Goal: Find specific page/section: Find specific page/section

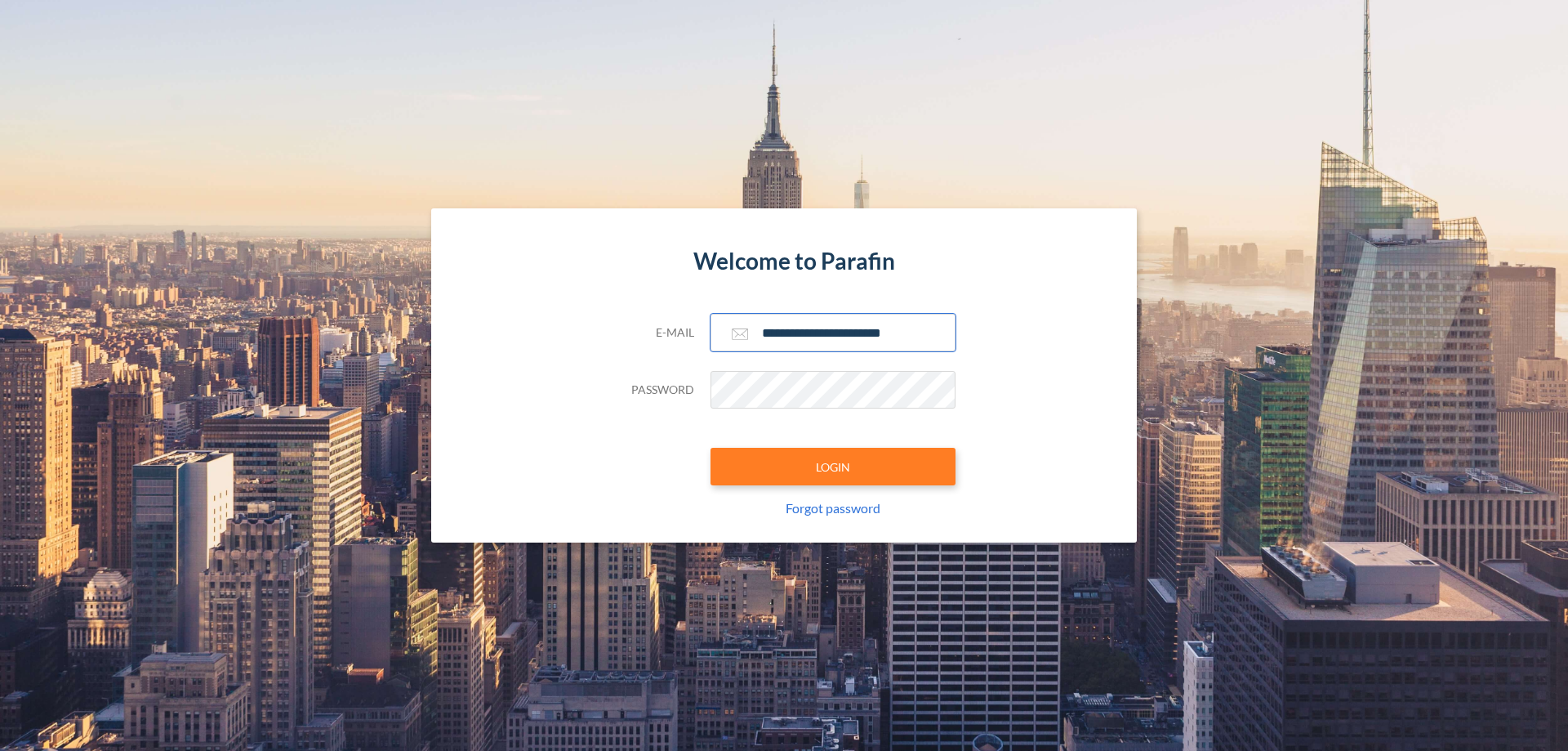
type input "**********"
click at [833, 467] on button "LOGIN" at bounding box center [833, 466] width 245 height 37
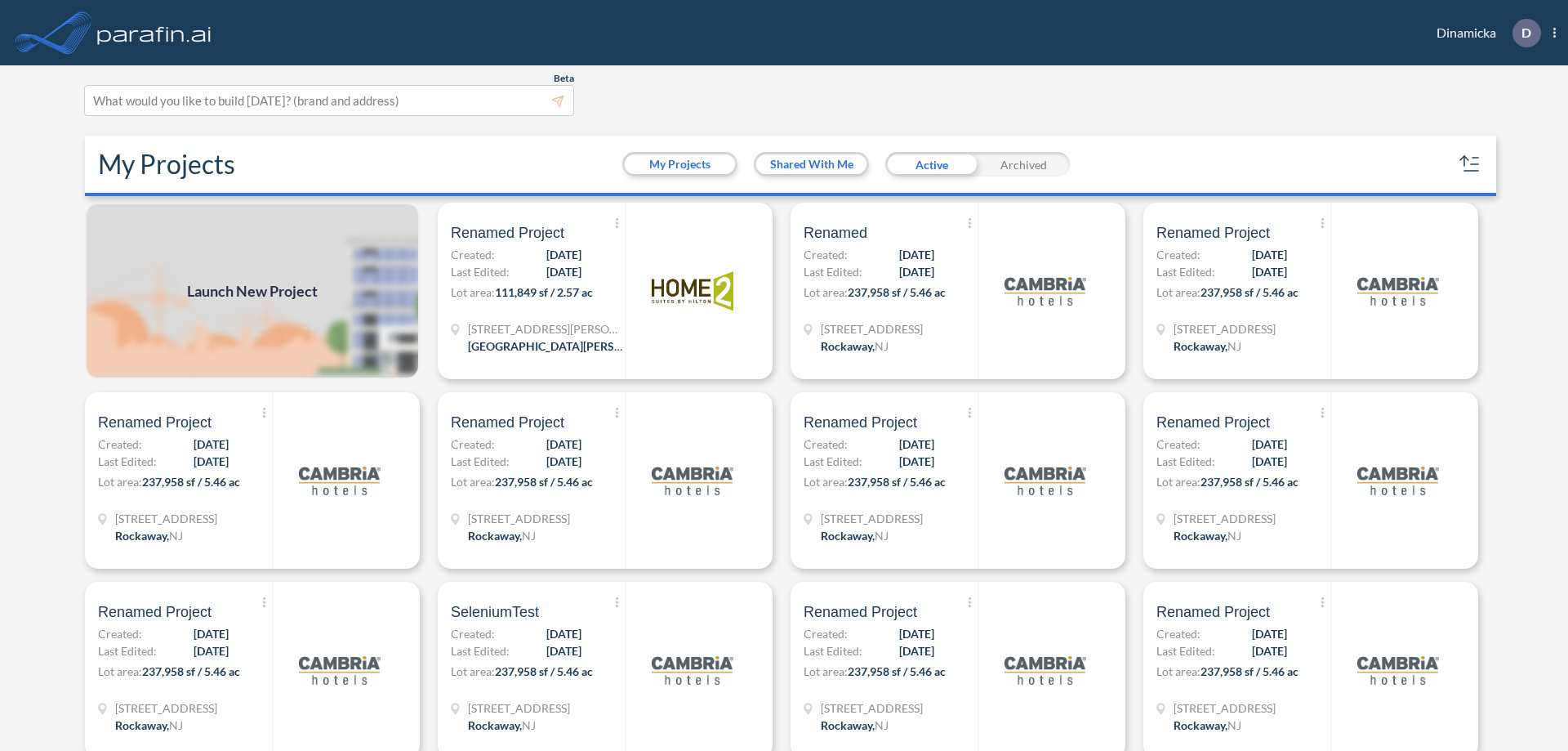
scroll to position [4, 0]
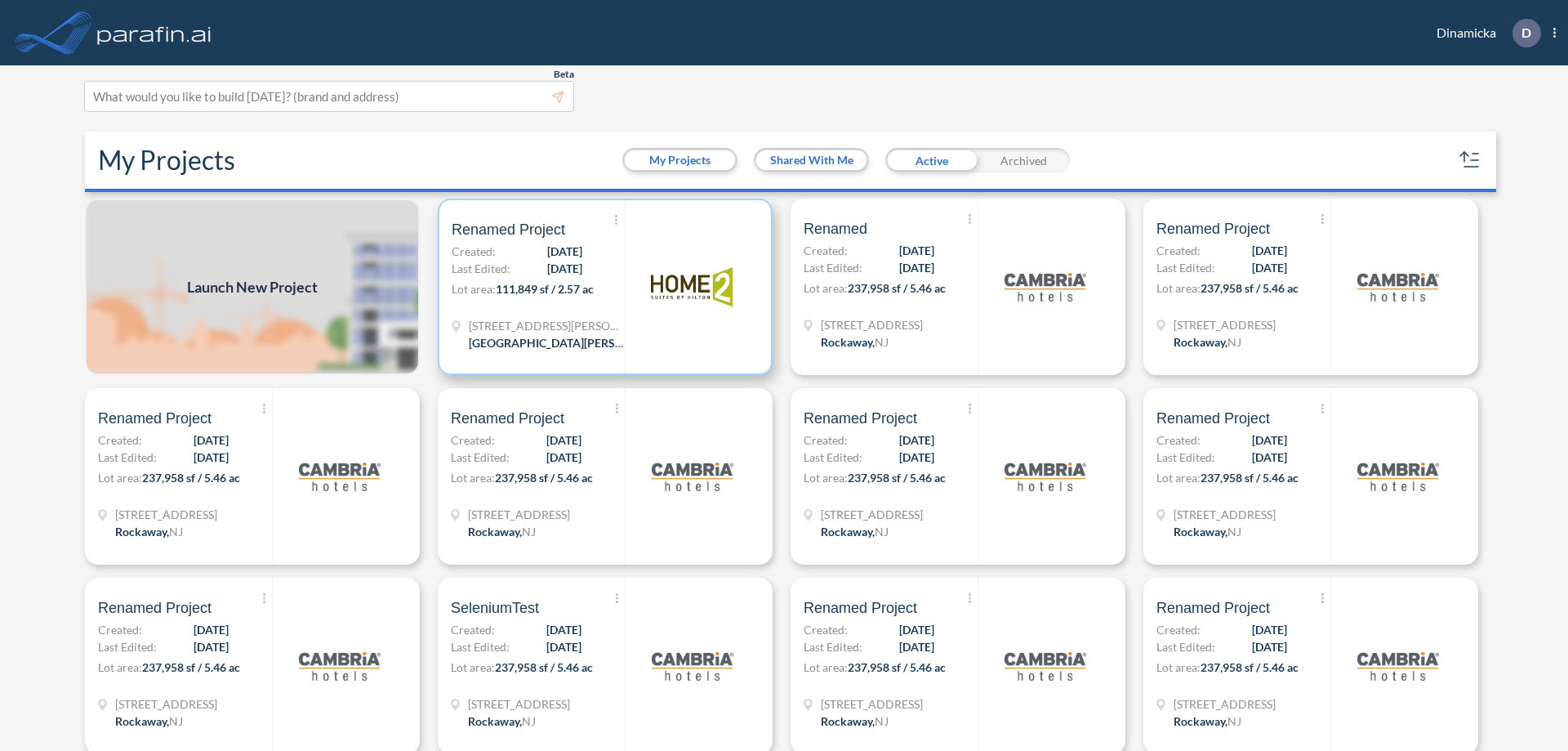
click at [602, 287] on p "Lot area: 111,849 sf / 2.57 ac" at bounding box center [538, 292] width 174 height 24
